Goal: Transaction & Acquisition: Book appointment/travel/reservation

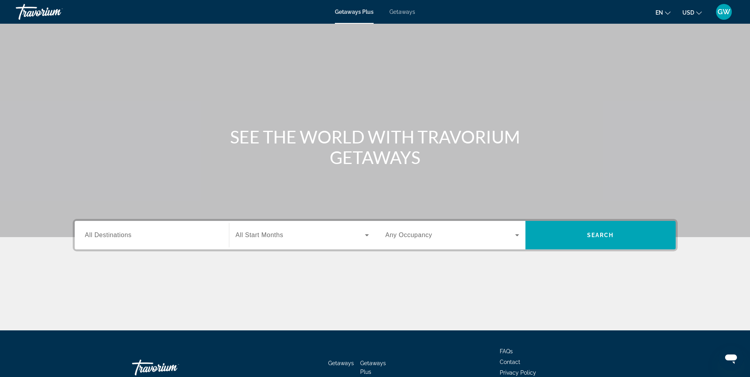
click at [103, 237] on span "All Destinations" at bounding box center [108, 235] width 47 height 7
click at [103, 237] on input "Destination All Destinations" at bounding box center [152, 235] width 134 height 9
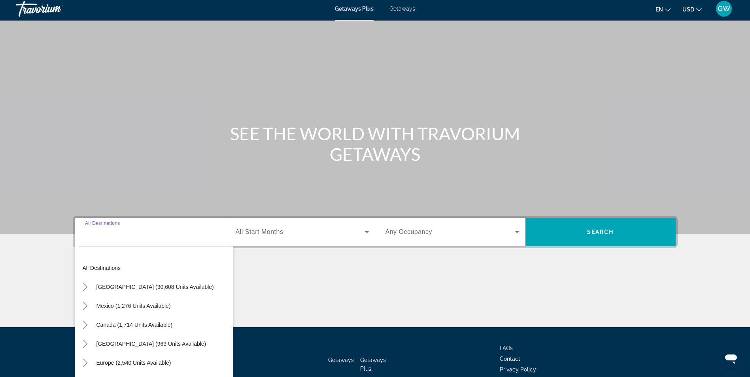
scroll to position [50, 0]
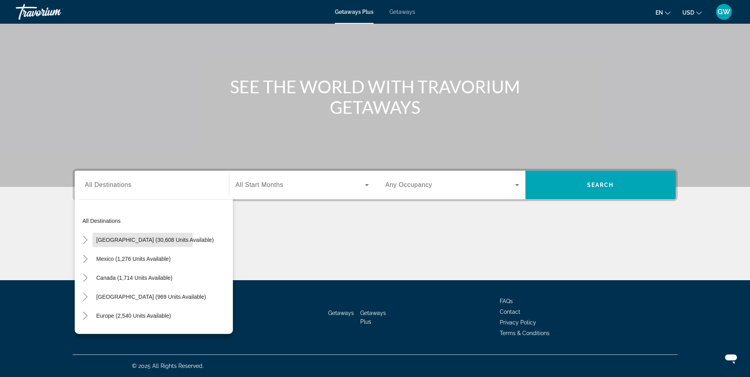
click at [110, 239] on span "[GEOGRAPHIC_DATA] (30,608 units available)" at bounding box center [154, 240] width 117 height 6
type input "**********"
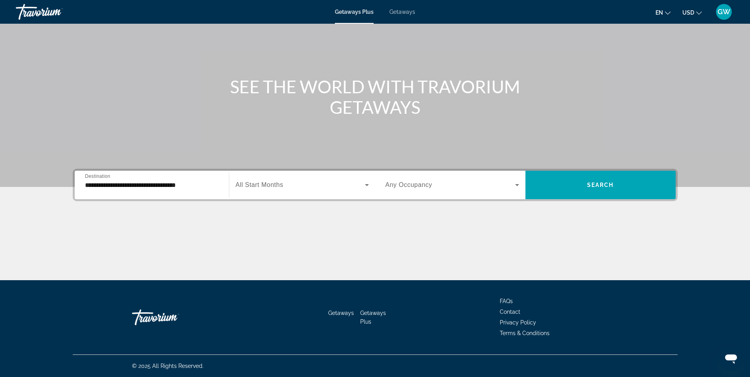
click at [280, 183] on span "All Start Months" at bounding box center [260, 184] width 48 height 7
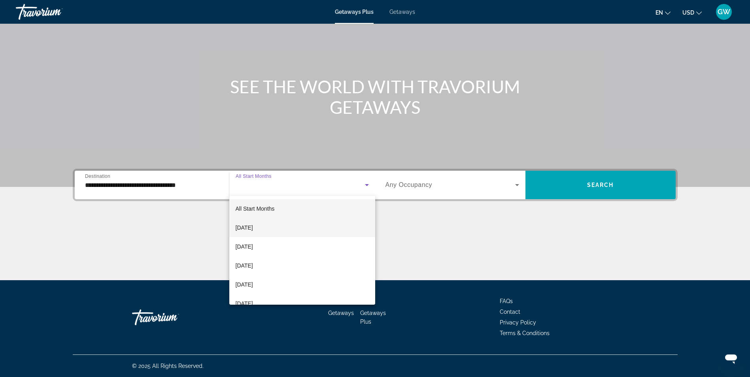
click at [253, 223] on span "[DATE]" at bounding box center [244, 227] width 17 height 9
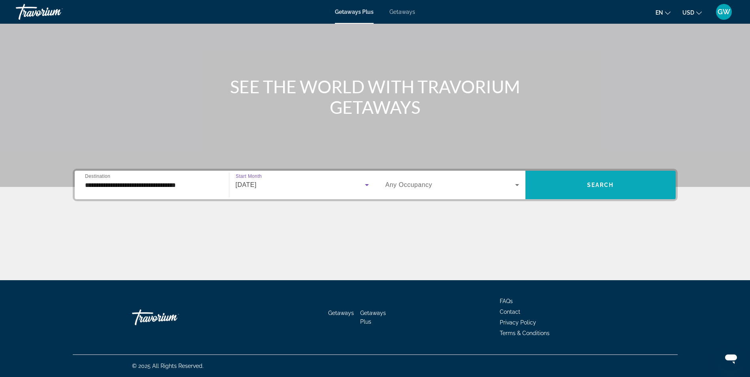
click at [593, 183] on span "Search" at bounding box center [600, 185] width 27 height 6
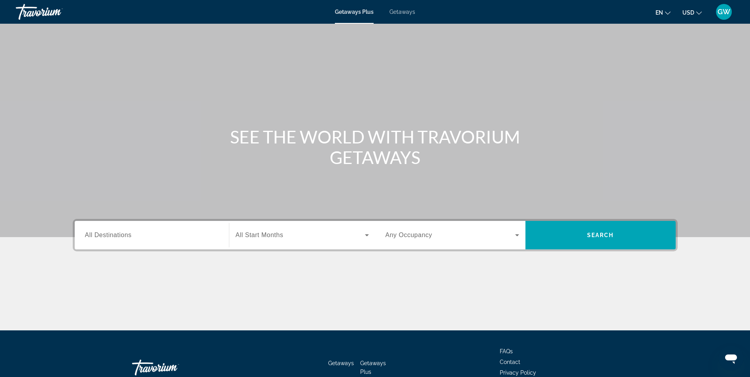
click at [132, 238] on span "All Destinations" at bounding box center [108, 235] width 47 height 7
click at [132, 238] on input "Destination All Destinations" at bounding box center [152, 235] width 134 height 9
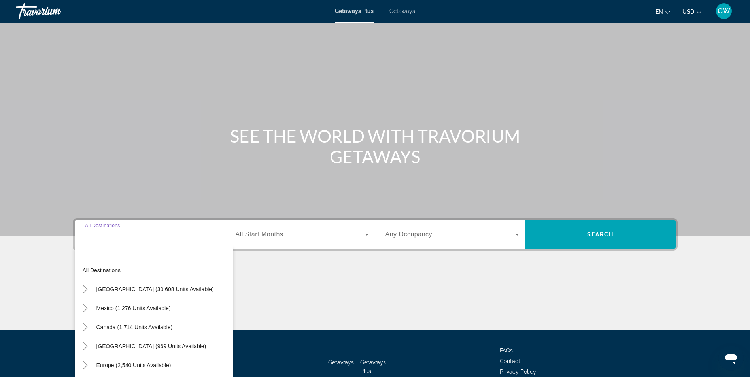
scroll to position [50, 0]
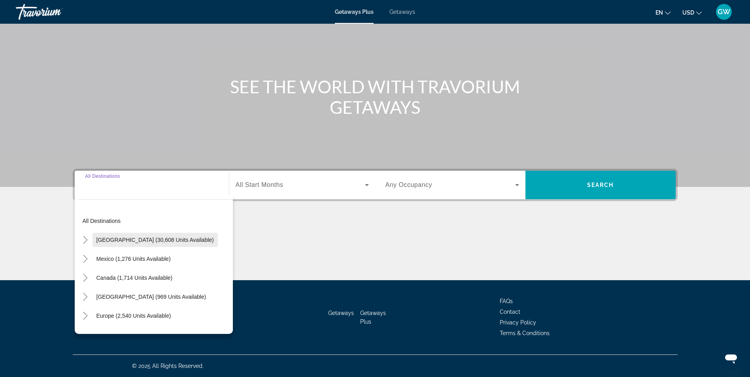
click at [130, 237] on span "United States (30,608 units available)" at bounding box center [154, 240] width 117 height 6
type input "**********"
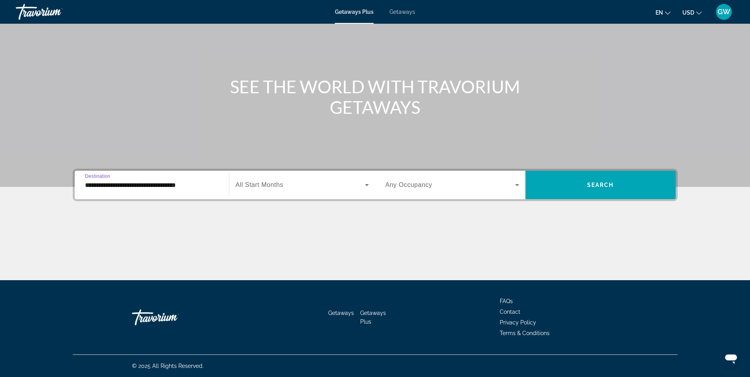
click at [268, 186] on span "All Start Months" at bounding box center [260, 184] width 48 height 7
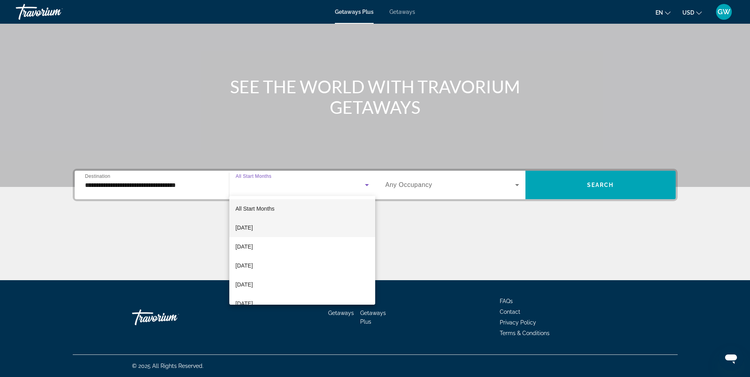
click at [253, 227] on span "[DATE]" at bounding box center [244, 227] width 17 height 9
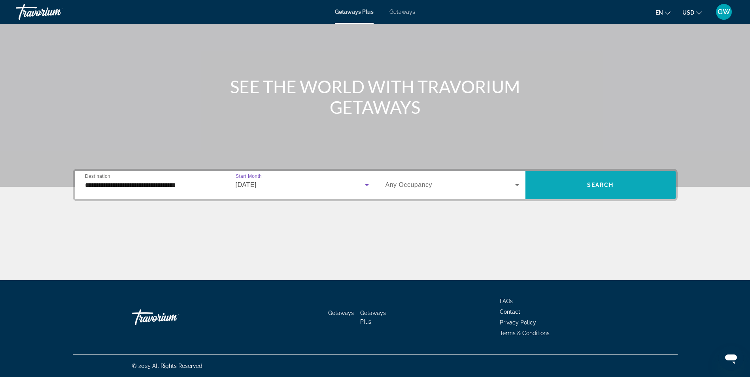
click at [591, 183] on span "Search" at bounding box center [600, 185] width 27 height 6
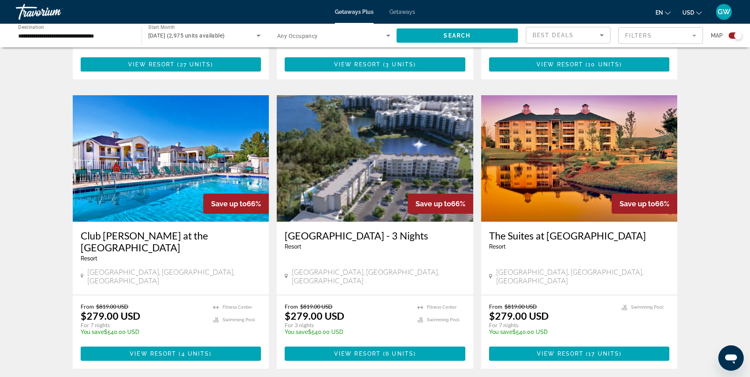
scroll to position [1107, 0]
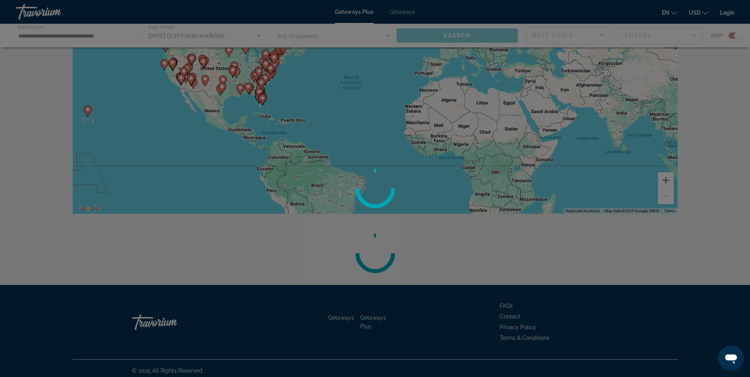
scroll to position [83, 0]
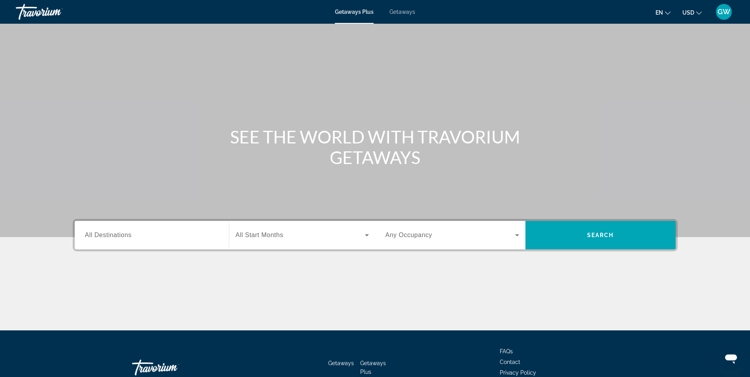
click at [125, 238] on span "All Destinations" at bounding box center [108, 235] width 47 height 7
click at [125, 238] on input "Destination All Destinations" at bounding box center [152, 235] width 134 height 9
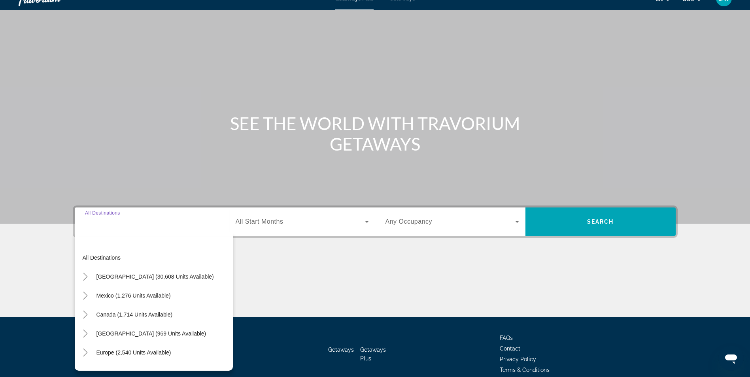
scroll to position [50, 0]
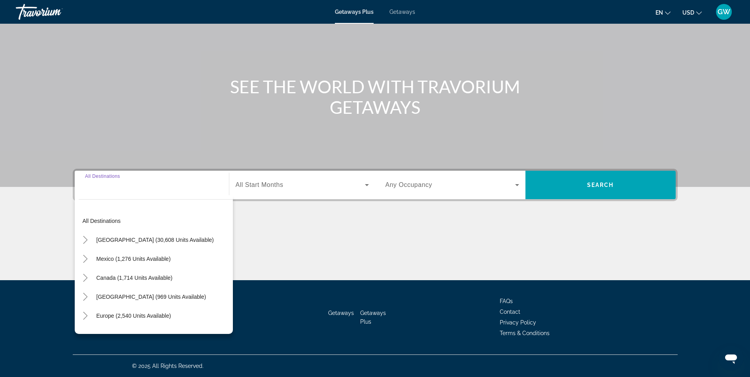
click at [125, 238] on span "[GEOGRAPHIC_DATA] (30,608 units available)" at bounding box center [154, 240] width 117 height 6
type input "**********"
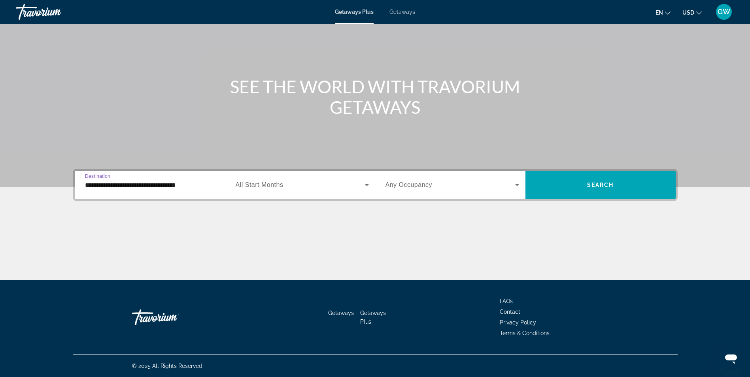
click at [271, 187] on span "All Start Months" at bounding box center [260, 184] width 48 height 7
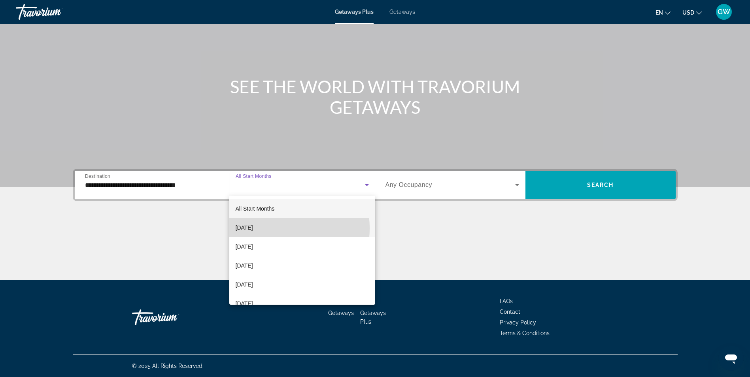
click at [253, 228] on span "[DATE]" at bounding box center [244, 227] width 17 height 9
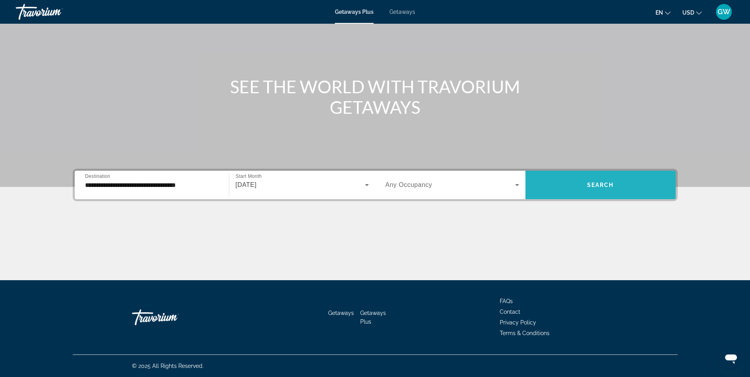
click at [596, 182] on span "Search" at bounding box center [600, 185] width 27 height 6
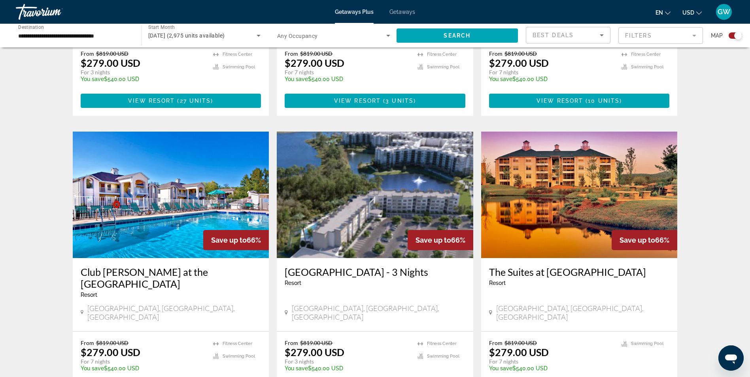
scroll to position [1182, 0]
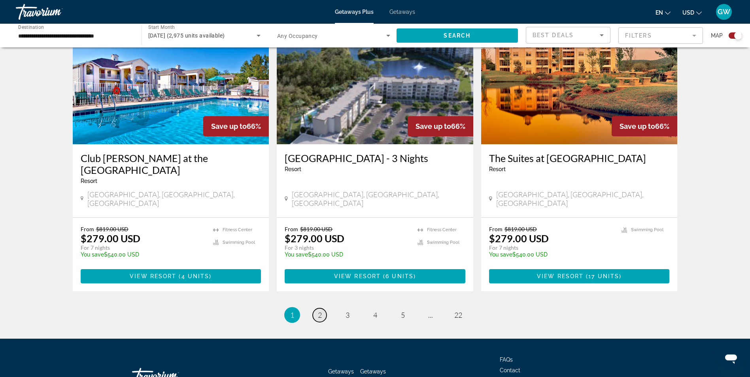
click at [320, 311] on span "2" at bounding box center [320, 315] width 4 height 9
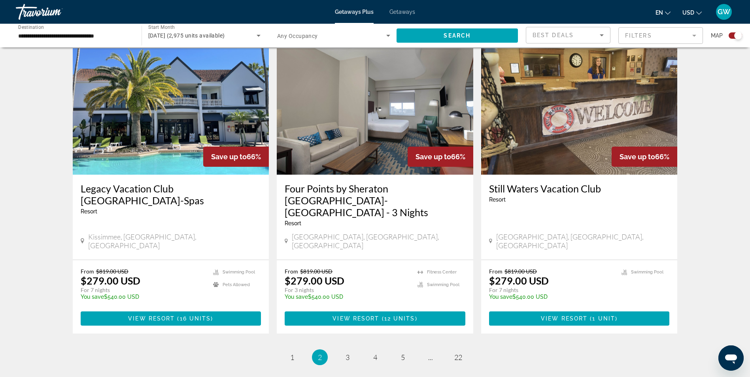
scroll to position [1171, 0]
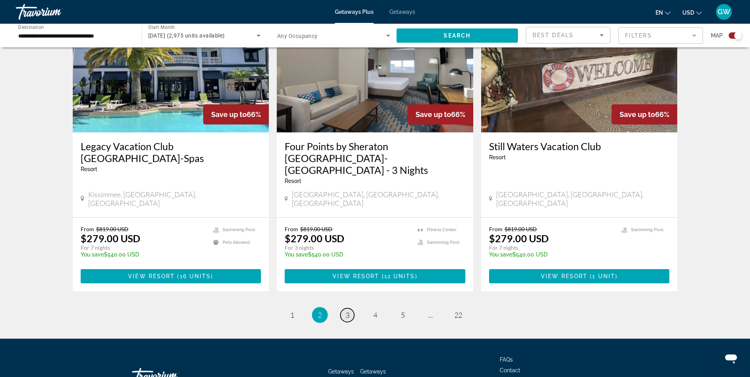
click at [348, 311] on span "3" at bounding box center [348, 315] width 4 height 9
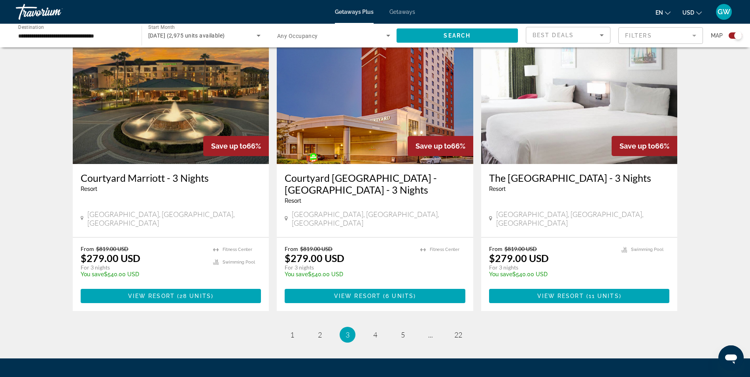
scroll to position [1146, 0]
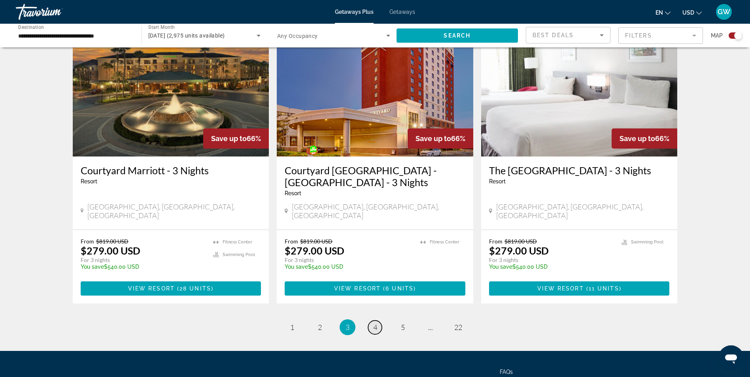
click at [376, 323] on span "4" at bounding box center [375, 327] width 4 height 9
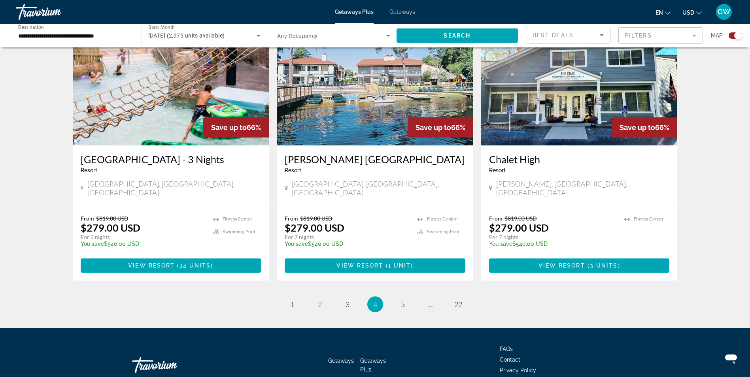
scroll to position [1159, 0]
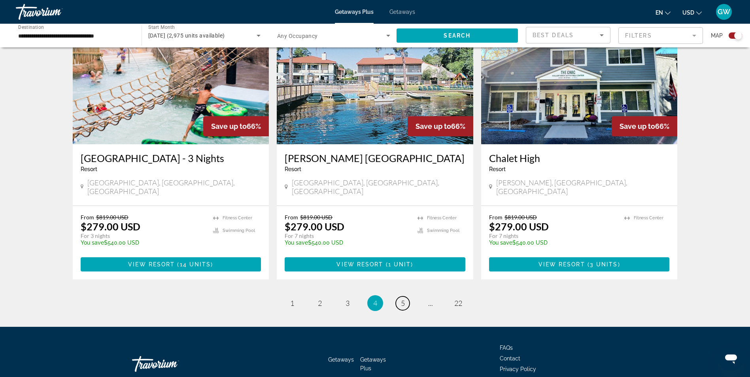
click at [404, 296] on link "page 5" at bounding box center [403, 303] width 14 height 14
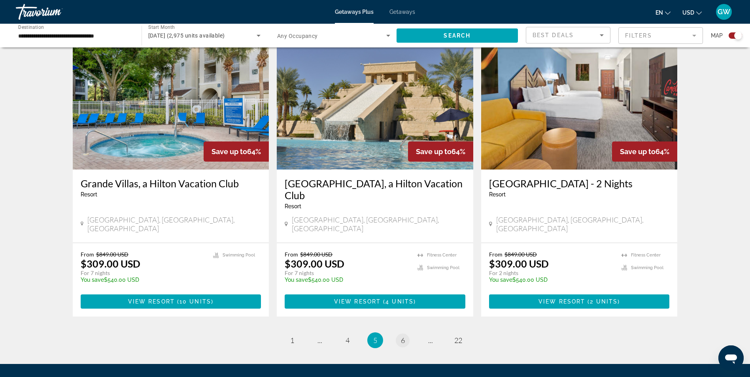
scroll to position [1146, 0]
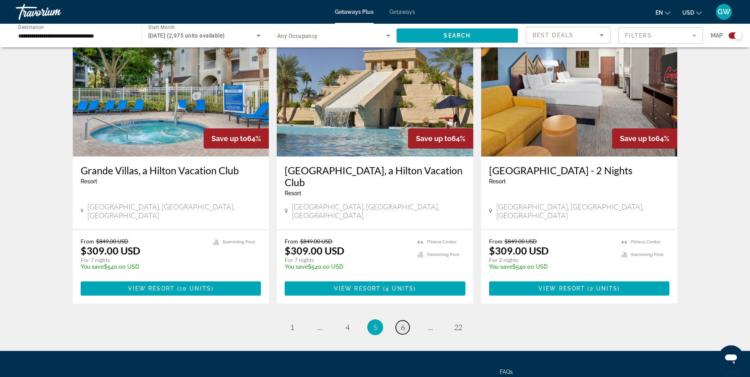
click at [401, 323] on span "6" at bounding box center [403, 327] width 4 height 9
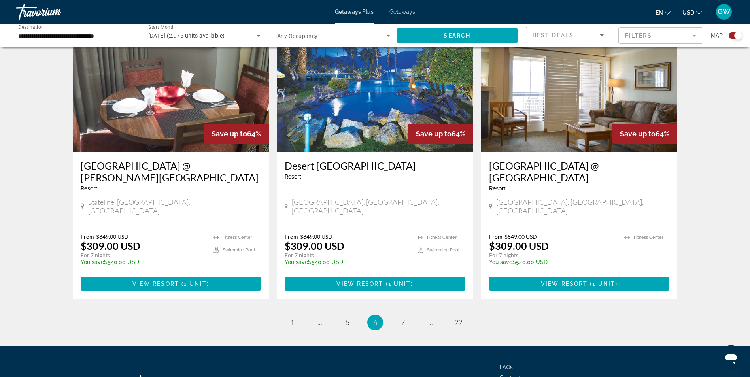
scroll to position [1159, 0]
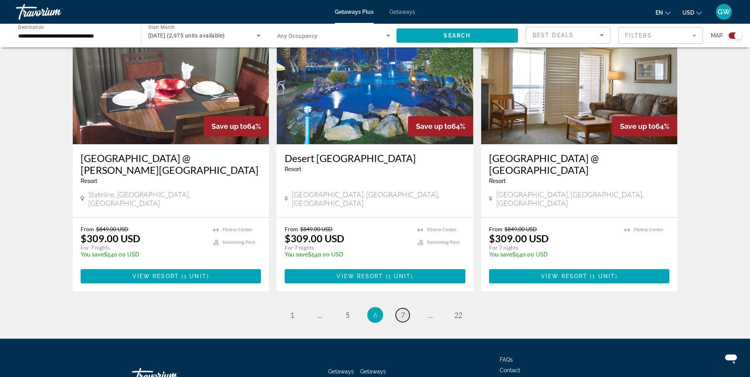
click at [400, 308] on link "page 7" at bounding box center [403, 315] width 14 height 14
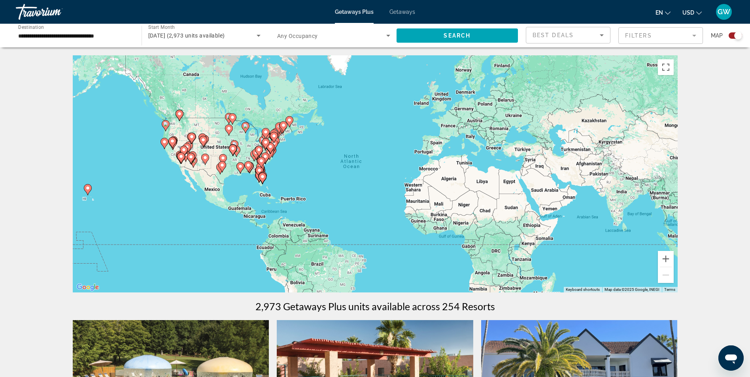
click at [74, 37] on input "**********" at bounding box center [74, 35] width 113 height 9
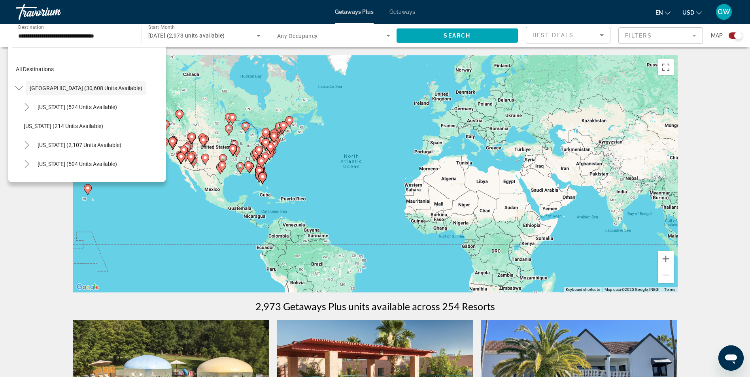
click at [694, 33] on mat-form-field "Filters" at bounding box center [660, 35] width 85 height 17
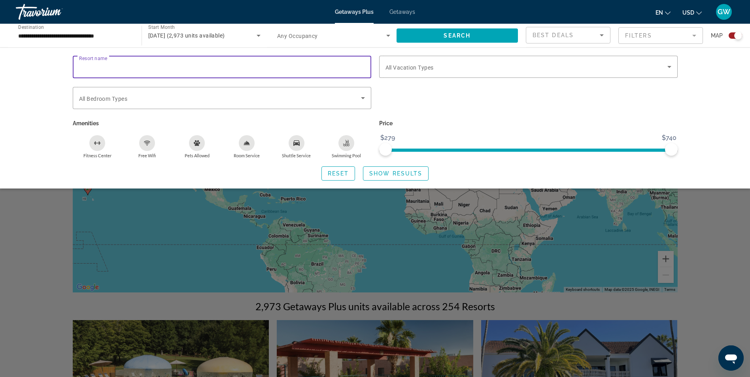
click at [133, 69] on input "Resort name" at bounding box center [222, 66] width 286 height 9
type input "**********"
click at [387, 172] on span "Show Results" at bounding box center [395, 173] width 53 height 6
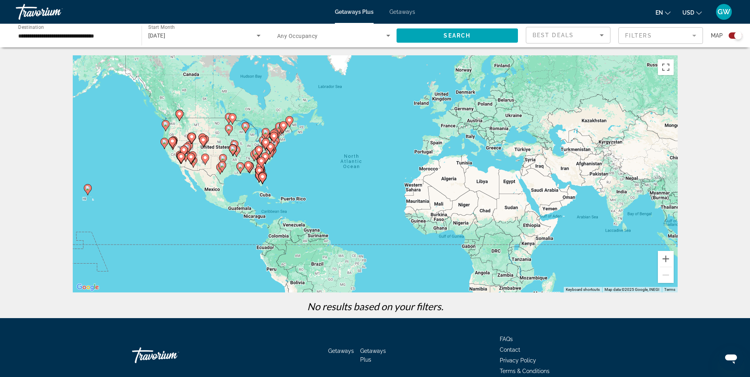
click at [692, 36] on mat-form-field "Filters" at bounding box center [660, 35] width 85 height 17
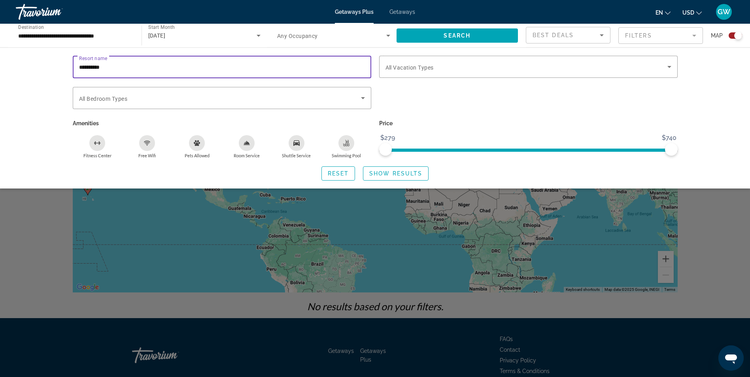
click at [120, 67] on input "**********" at bounding box center [222, 66] width 286 height 9
drag, startPoint x: 119, startPoint y: 67, endPoint x: 53, endPoint y: 68, distance: 66.0
click at [53, 68] on div "**********" at bounding box center [375, 117] width 750 height 141
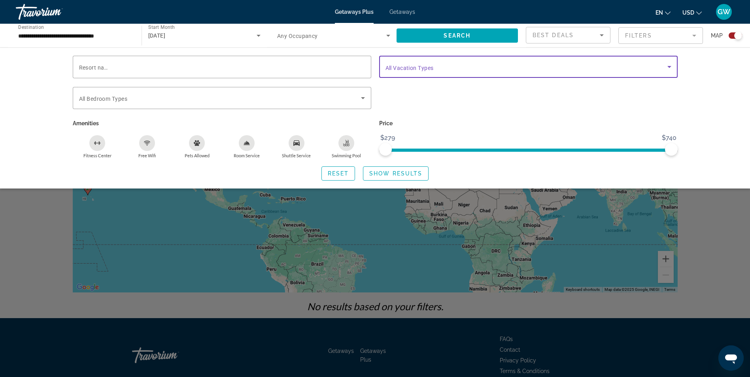
click at [666, 65] on icon "Search widget" at bounding box center [669, 66] width 9 height 9
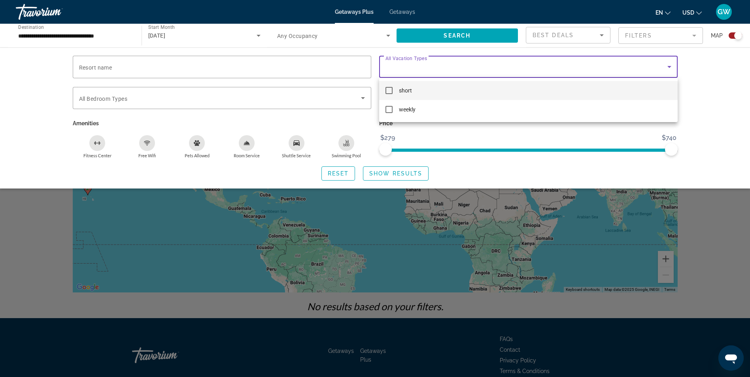
click at [192, 67] on div at bounding box center [375, 188] width 750 height 377
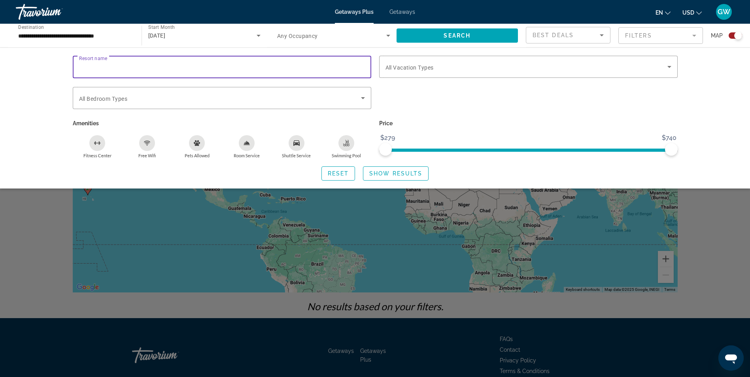
click at [149, 65] on input "Resort name" at bounding box center [222, 66] width 286 height 9
type input "**********"
click at [378, 176] on span "Show Results" at bounding box center [395, 173] width 53 height 6
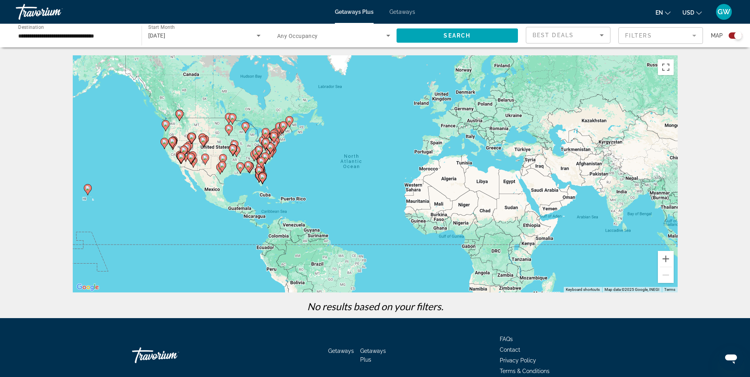
click at [637, 36] on mat-form-field "Filters" at bounding box center [660, 35] width 85 height 17
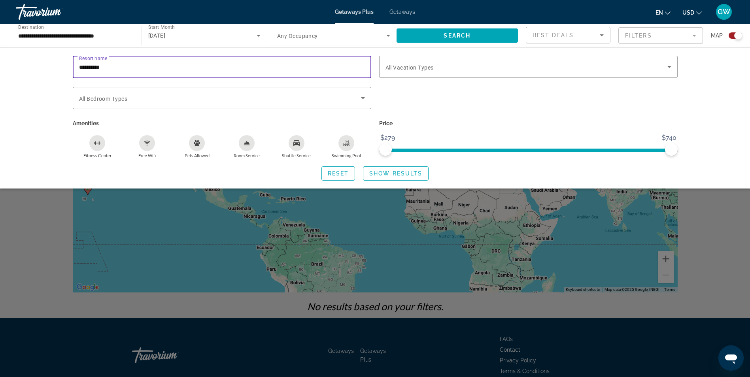
drag, startPoint x: 113, startPoint y: 68, endPoint x: 43, endPoint y: 59, distance: 70.2
click at [43, 59] on div "**********" at bounding box center [375, 117] width 750 height 141
type input "*"
type input "**********"
click at [398, 172] on span "Show Results" at bounding box center [395, 173] width 53 height 6
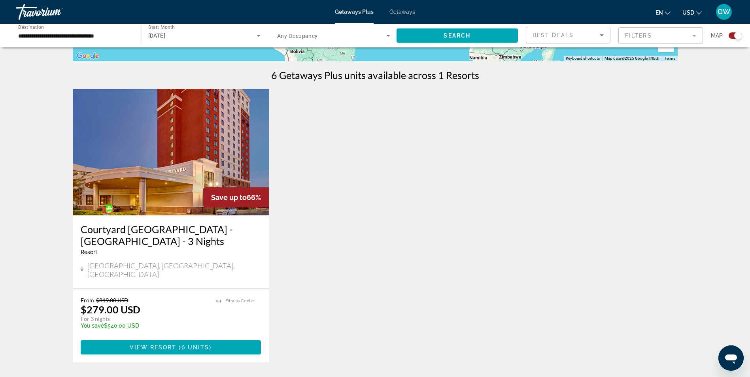
scroll to position [277, 0]
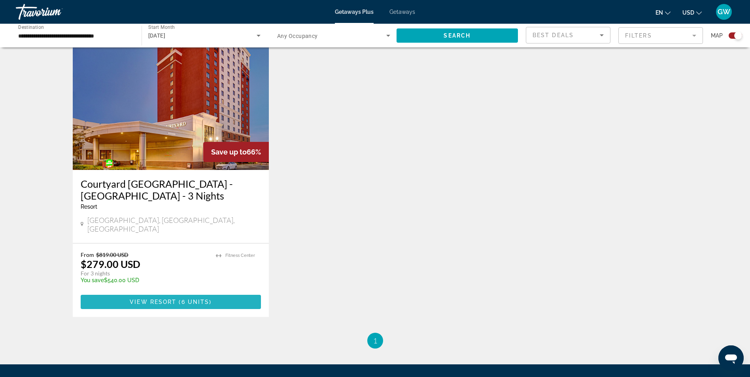
click at [147, 299] on span "View Resort" at bounding box center [153, 302] width 47 height 6
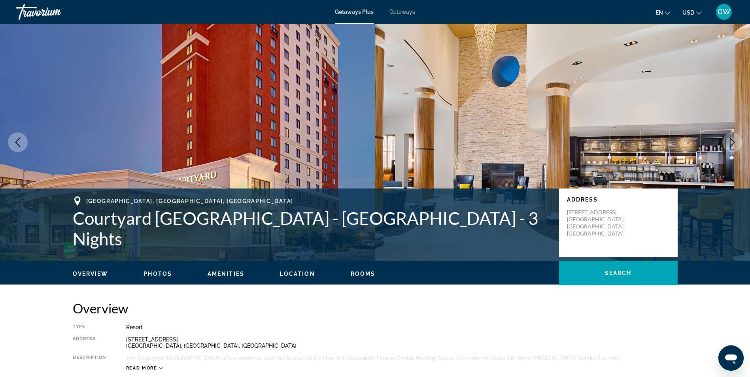
click at [408, 9] on span "Getaways" at bounding box center [402, 12] width 26 height 6
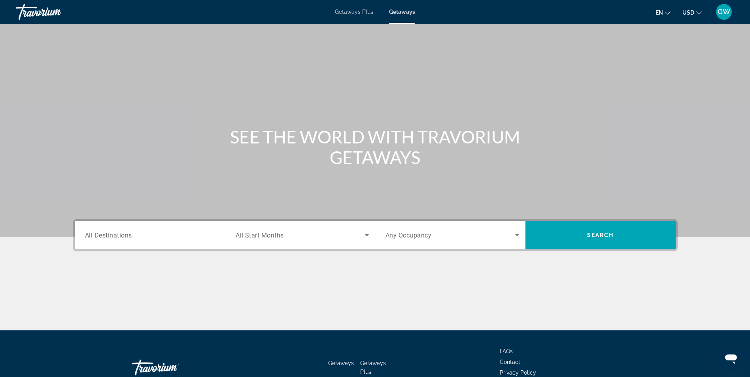
click at [121, 237] on span "All Destinations" at bounding box center [108, 235] width 47 height 8
click at [121, 237] on input "Destination All Destinations" at bounding box center [152, 235] width 134 height 9
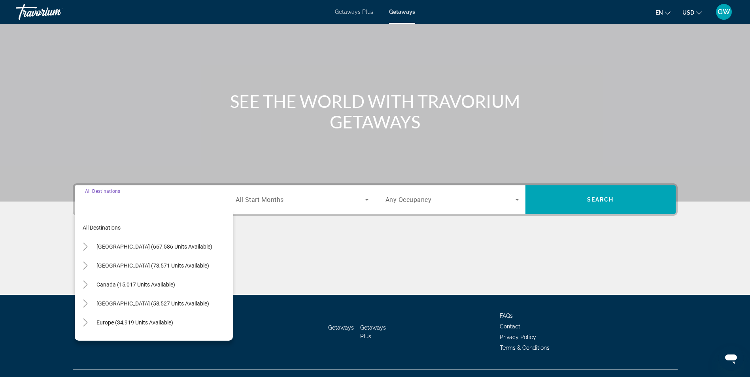
scroll to position [50, 0]
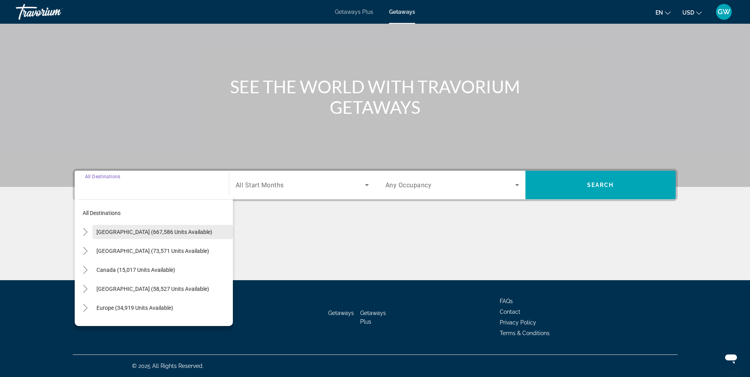
click at [121, 234] on span "[GEOGRAPHIC_DATA] (667,586 units available)" at bounding box center [154, 232] width 116 height 6
type input "**********"
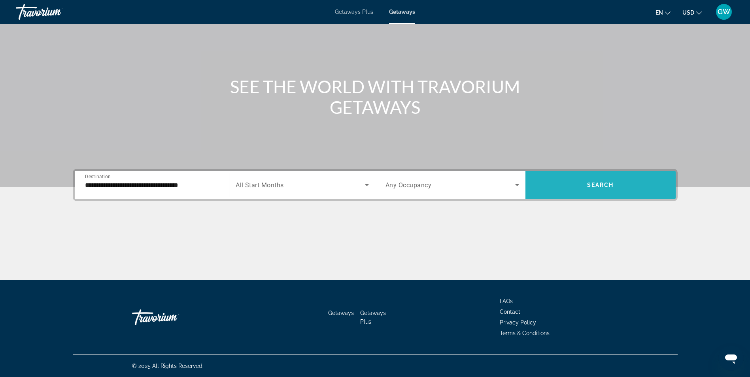
click at [608, 183] on span "Search" at bounding box center [600, 185] width 27 height 6
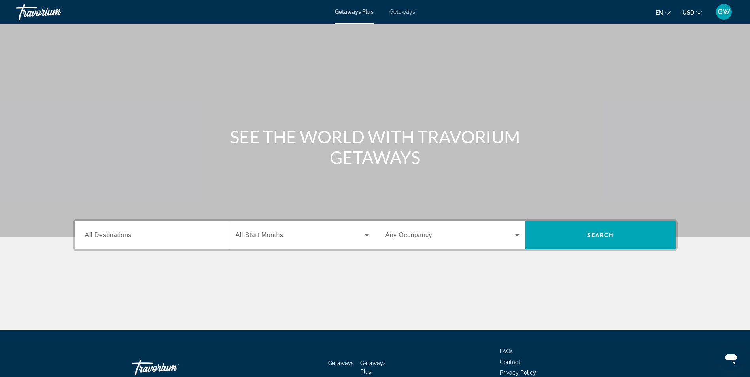
click at [403, 13] on span "Getaways" at bounding box center [402, 12] width 26 height 6
click at [145, 237] on input "Destination All Destinations" at bounding box center [152, 235] width 134 height 9
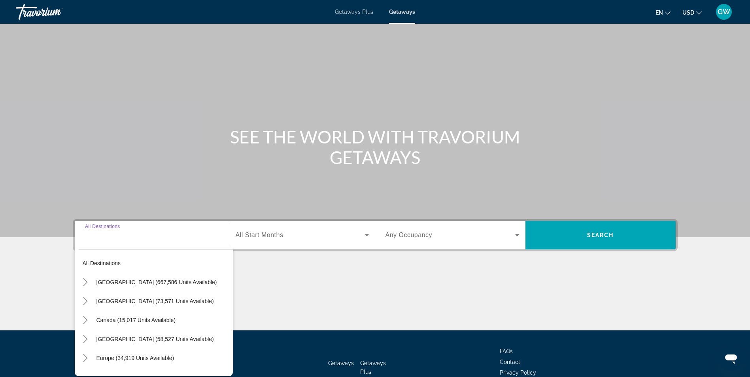
scroll to position [50, 0]
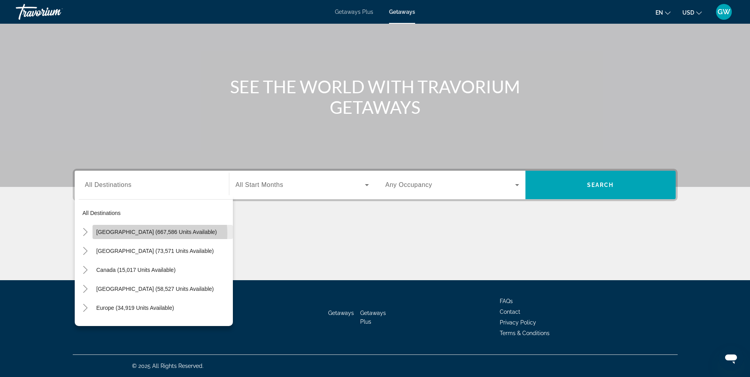
click at [144, 234] on span "[GEOGRAPHIC_DATA] (667,586 units available)" at bounding box center [156, 232] width 121 height 6
type input "**********"
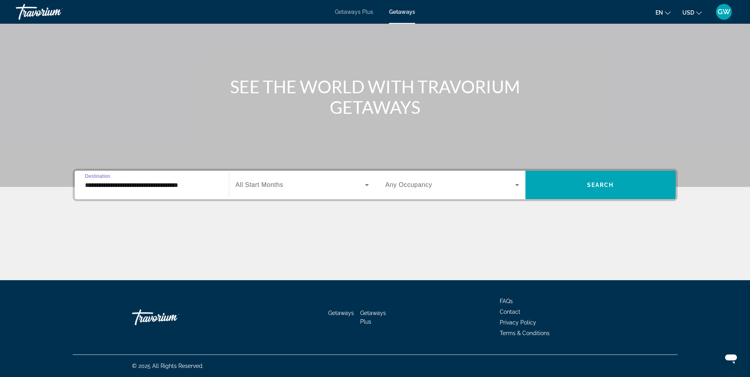
click at [297, 188] on span "Search widget" at bounding box center [300, 184] width 129 height 9
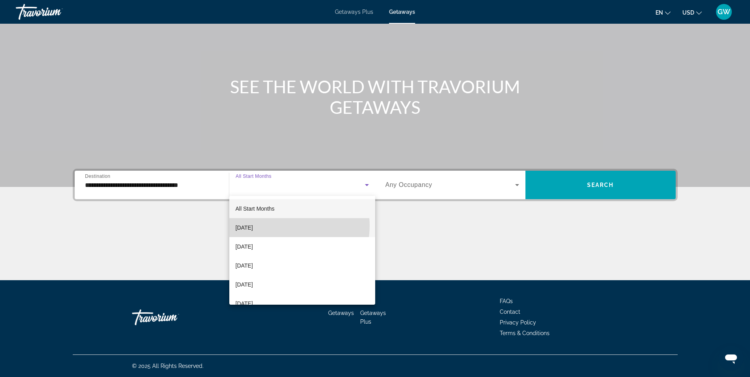
click at [283, 226] on mat-option "[DATE]" at bounding box center [302, 227] width 146 height 19
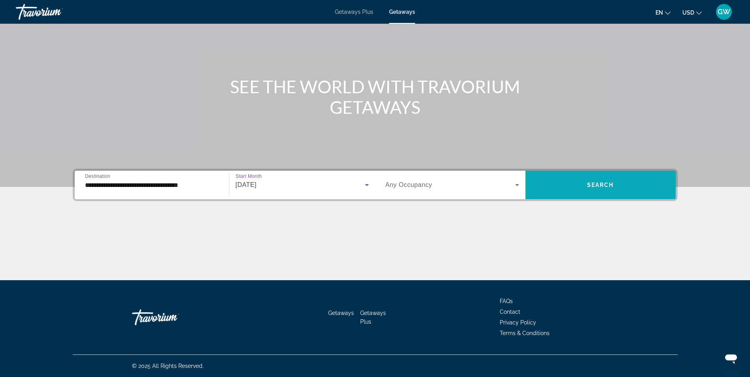
click at [601, 181] on span "Search widget" at bounding box center [600, 185] width 150 height 19
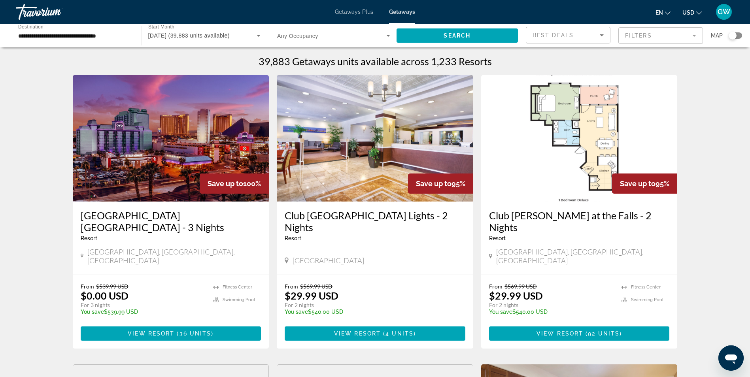
click at [643, 32] on mat-form-field "Filters" at bounding box center [660, 35] width 85 height 17
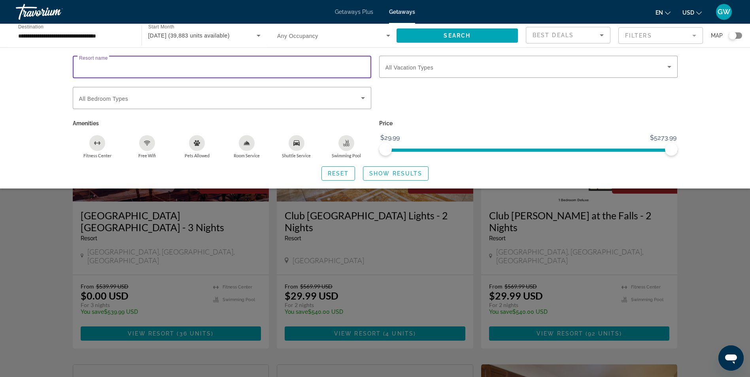
click at [135, 67] on input "Resort name" at bounding box center [222, 66] width 286 height 9
type input "**********"
click at [404, 170] on span "Show Results" at bounding box center [395, 173] width 53 height 6
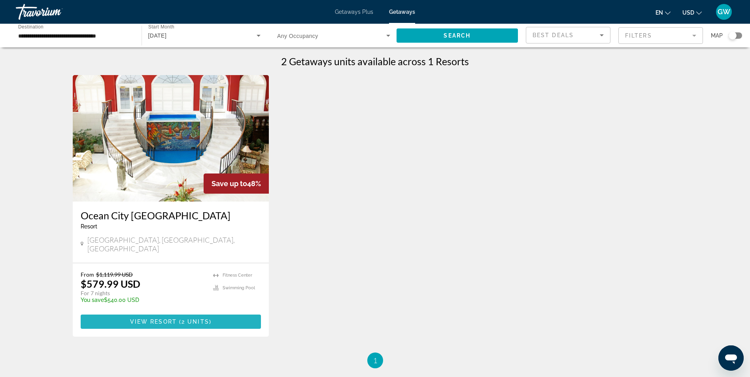
click at [181, 319] on span "( 2 units )" at bounding box center [194, 322] width 35 height 6
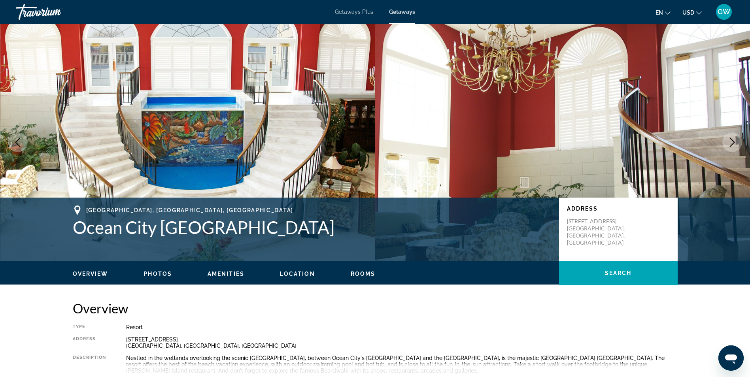
click at [732, 141] on icon "Next image" at bounding box center [731, 142] width 9 height 9
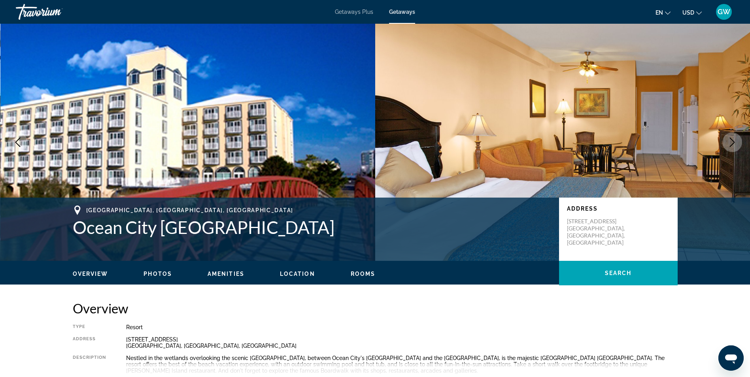
click at [732, 140] on icon "Next image" at bounding box center [732, 142] width 5 height 9
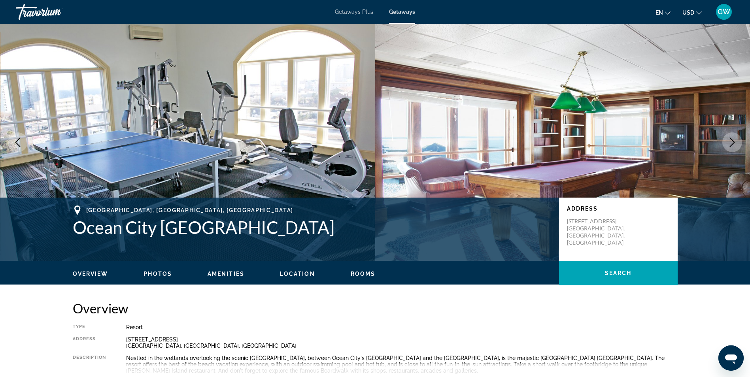
click at [732, 140] on icon "Next image" at bounding box center [732, 142] width 5 height 9
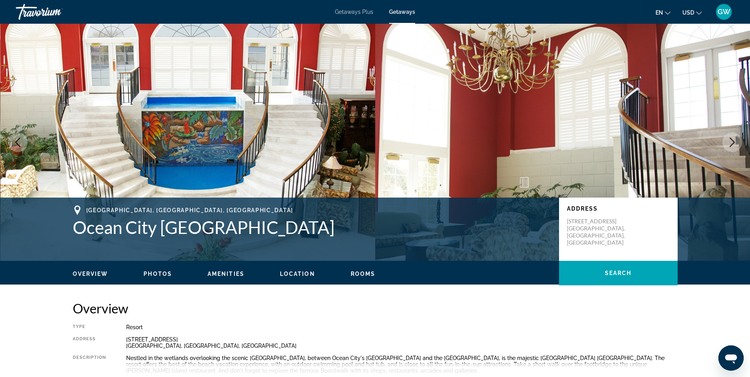
click at [732, 140] on icon "Next image" at bounding box center [732, 142] width 5 height 9
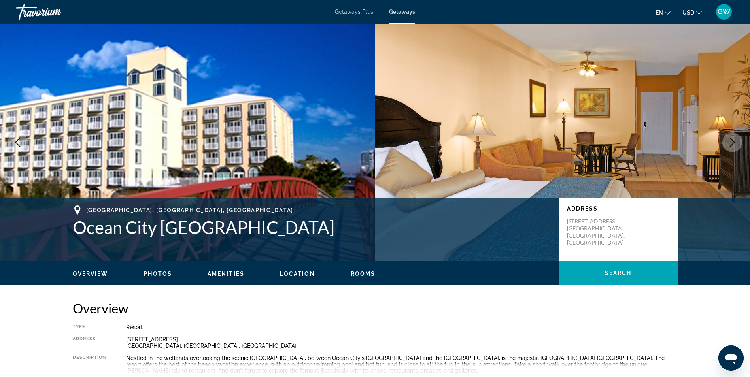
click at [732, 140] on icon "Next image" at bounding box center [732, 142] width 5 height 9
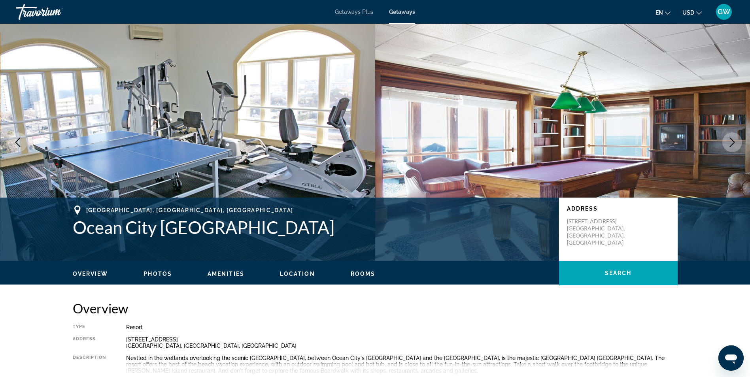
click at [732, 140] on icon "Next image" at bounding box center [732, 142] width 5 height 9
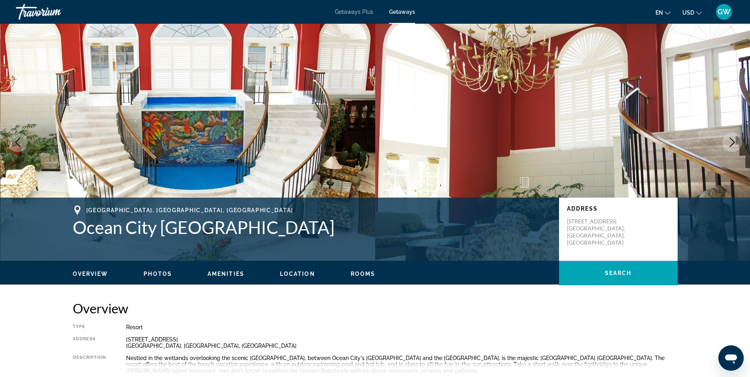
click at [732, 140] on icon "Next image" at bounding box center [732, 142] width 5 height 9
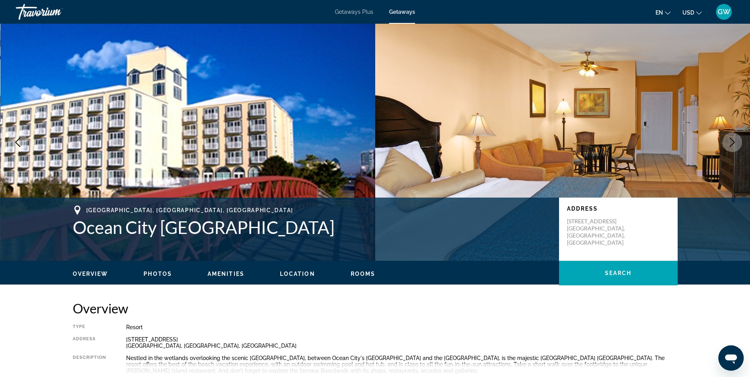
click at [732, 140] on icon "Next image" at bounding box center [732, 142] width 5 height 9
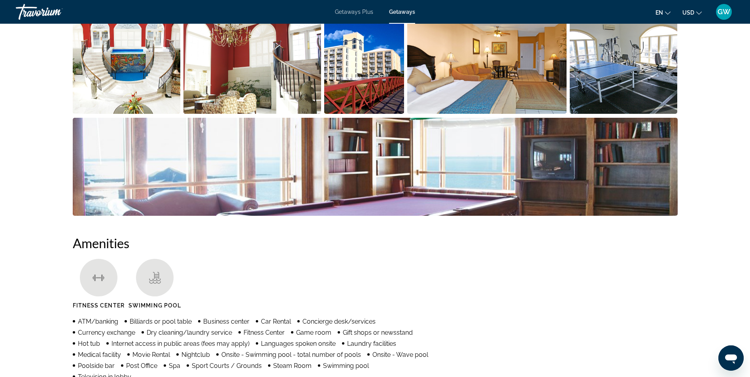
scroll to position [171, 0]
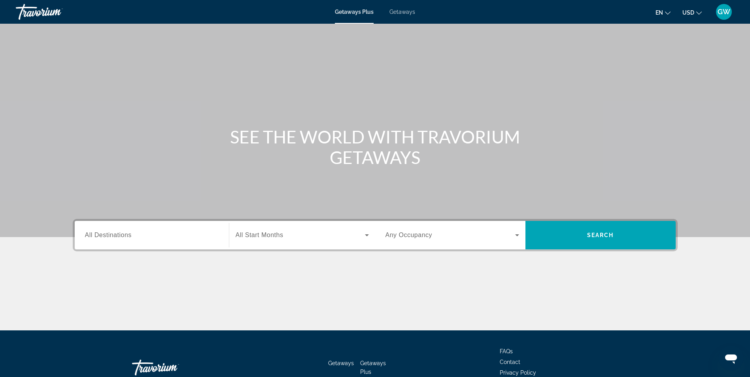
click at [398, 12] on span "Getaways" at bounding box center [402, 12] width 26 height 6
click at [136, 228] on div "Search widget" at bounding box center [152, 235] width 134 height 23
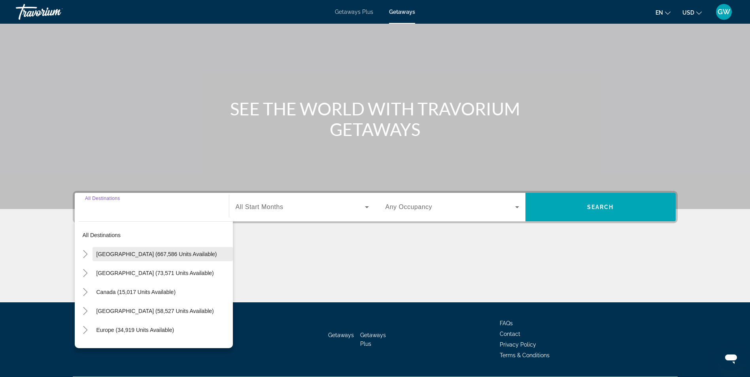
scroll to position [50, 0]
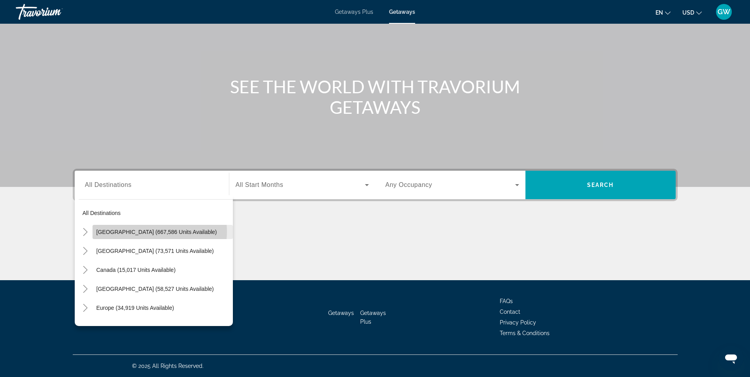
click at [143, 232] on span "[GEOGRAPHIC_DATA] (667,586 units available)" at bounding box center [156, 232] width 121 height 6
type input "**********"
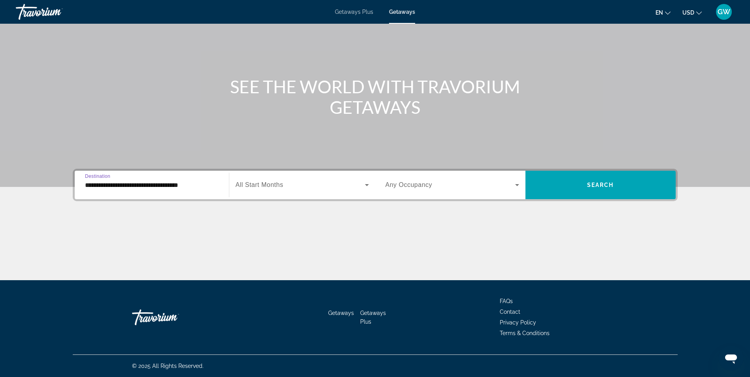
click at [271, 182] on span "All Start Months" at bounding box center [260, 184] width 48 height 7
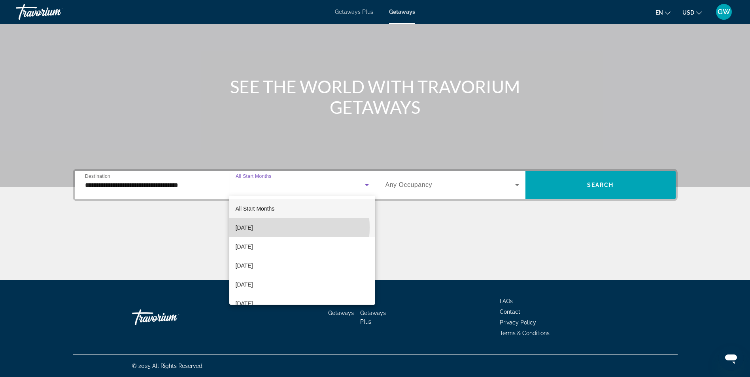
click at [253, 228] on span "[DATE]" at bounding box center [244, 227] width 17 height 9
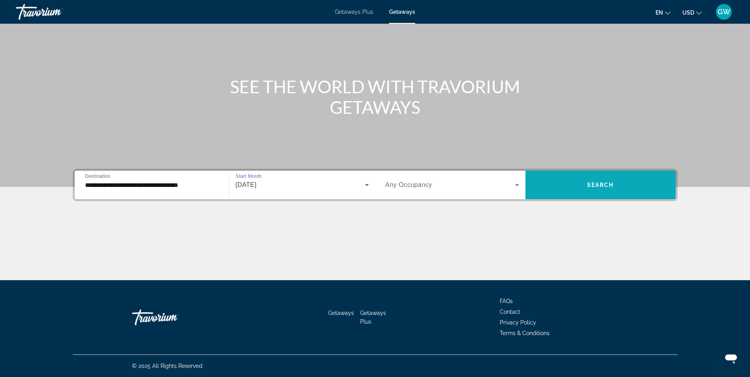
click at [614, 183] on span "Search" at bounding box center [600, 185] width 27 height 6
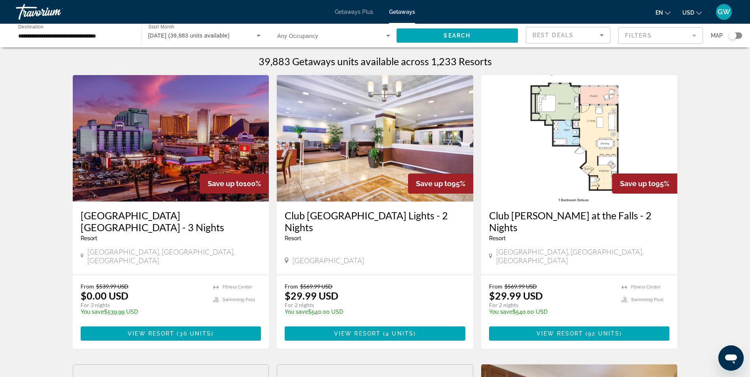
click at [646, 32] on mat-form-field "Filters" at bounding box center [660, 35] width 85 height 17
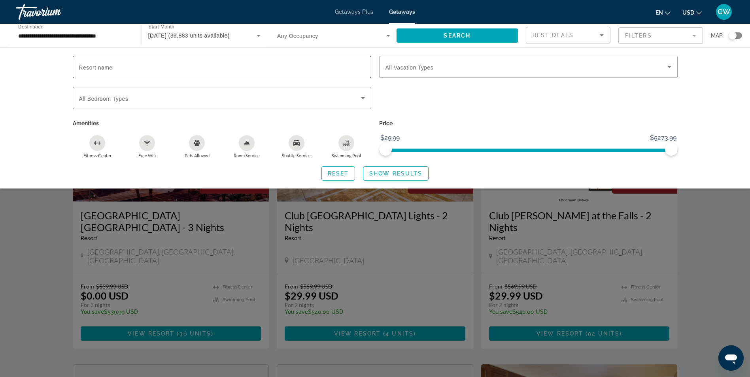
click at [130, 70] on input "Resort name" at bounding box center [222, 66] width 286 height 9
type input "**********"
click at [409, 170] on span "Show Results" at bounding box center [395, 173] width 53 height 6
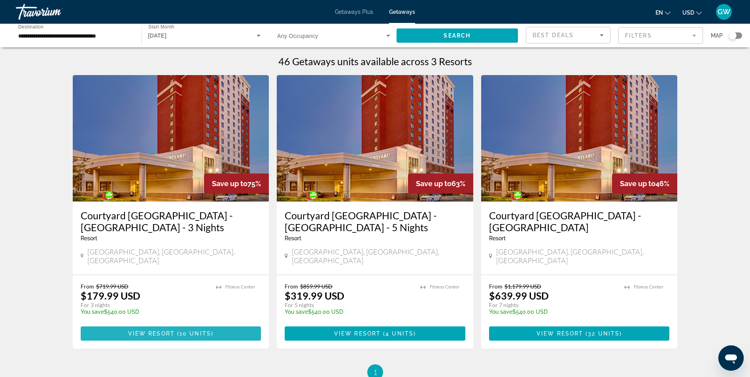
click at [187, 330] on span "10 units" at bounding box center [195, 333] width 32 height 6
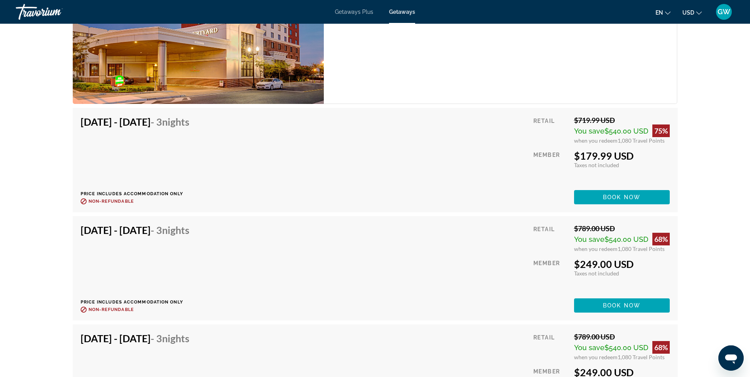
scroll to position [1038, 0]
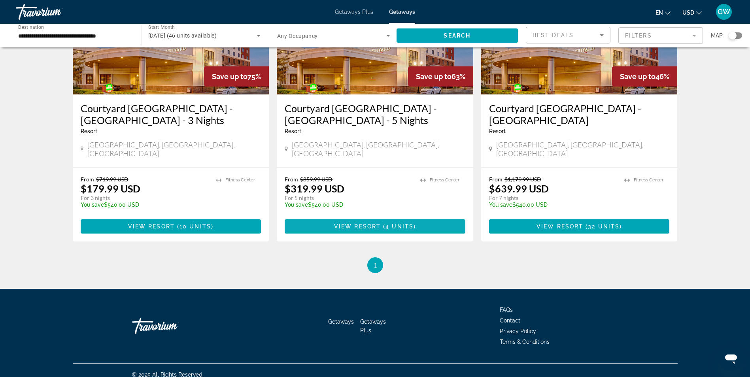
scroll to position [28, 0]
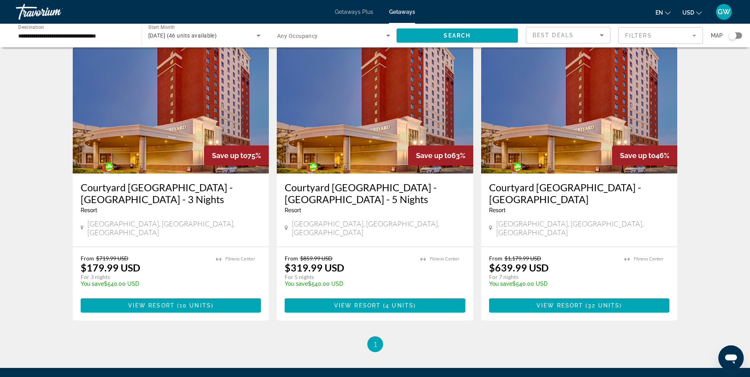
click at [162, 187] on h3 "Courtyard [GEOGRAPHIC_DATA] - [GEOGRAPHIC_DATA] - 3 Nights" at bounding box center [171, 193] width 181 height 24
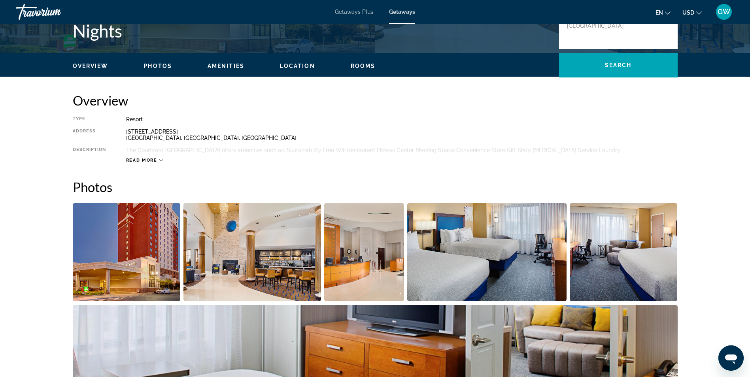
scroll to position [208, 0]
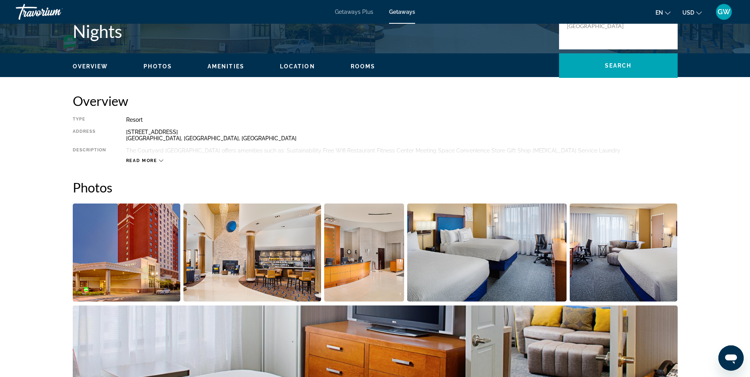
click at [145, 162] on span "Read more" at bounding box center [141, 160] width 31 height 5
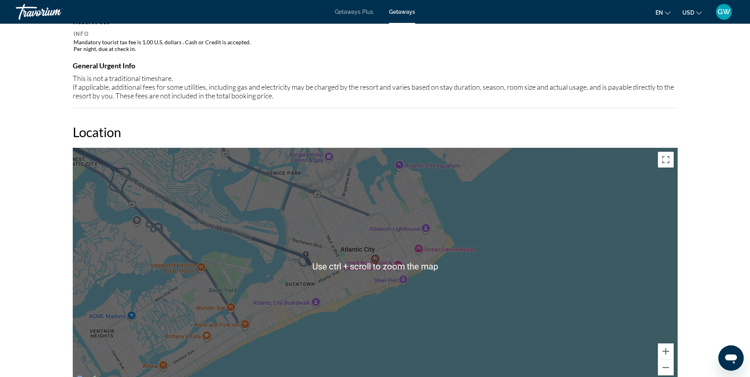
scroll to position [801, 0]
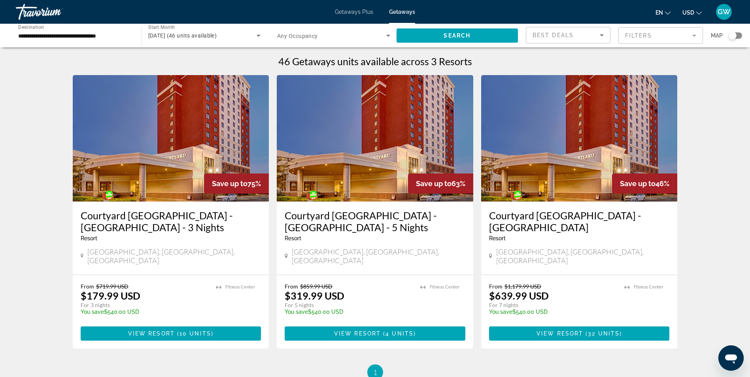
click at [649, 35] on mat-form-field "Filters" at bounding box center [660, 35] width 85 height 17
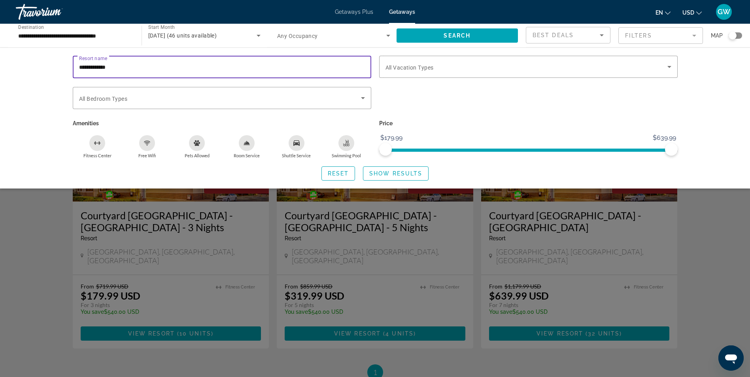
drag, startPoint x: 133, startPoint y: 68, endPoint x: 17, endPoint y: 69, distance: 116.6
click at [17, 69] on div "**********" at bounding box center [375, 117] width 750 height 141
type input "**********"
click at [402, 170] on span "Search widget" at bounding box center [395, 173] width 65 height 19
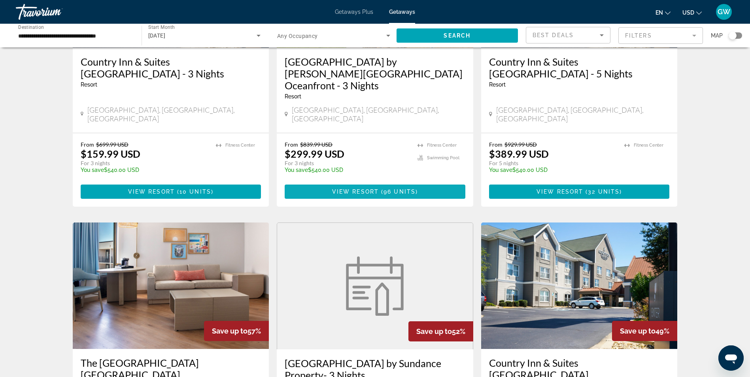
scroll to position [40, 0]
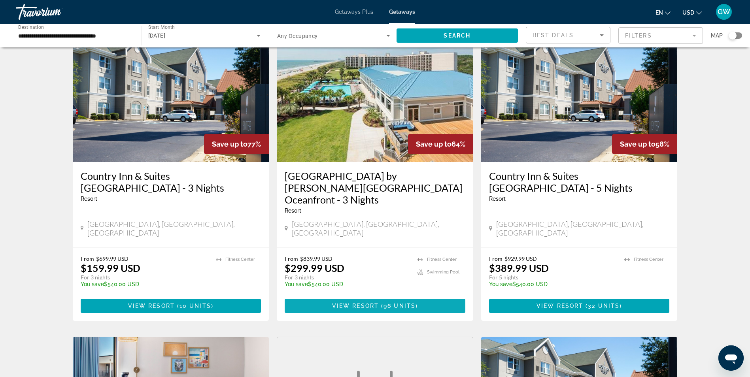
click at [344, 303] on span "View Resort" at bounding box center [355, 306] width 47 height 6
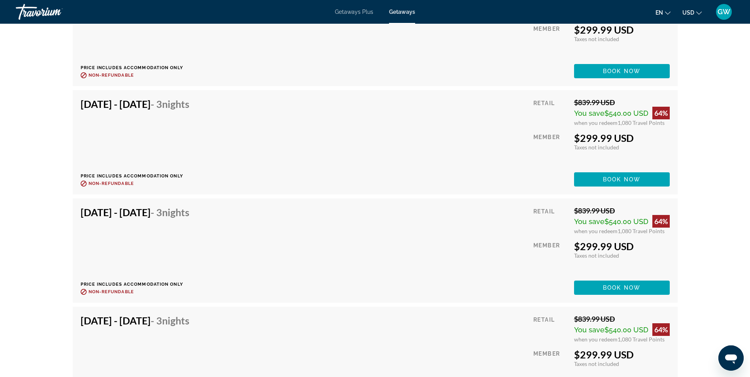
scroll to position [1818, 0]
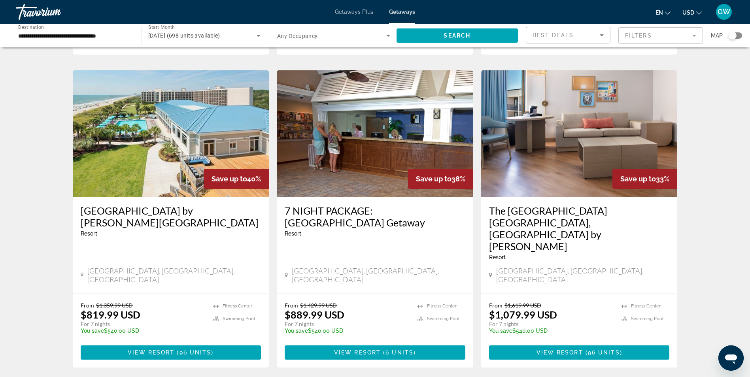
scroll to position [950, 0]
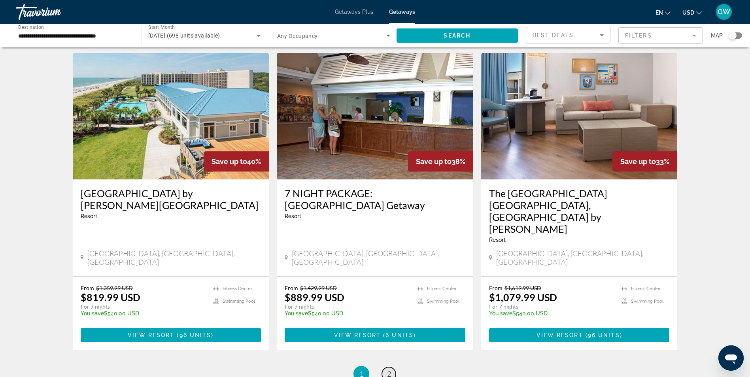
click at [387, 370] on span "2" at bounding box center [389, 374] width 4 height 9
